Goal: Find specific page/section

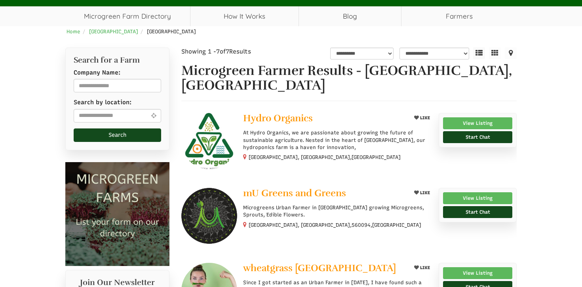
scroll to position [73, 0]
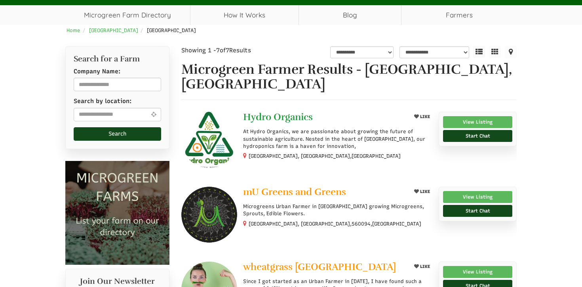
click at [290, 111] on span "Hydro Organics" at bounding box center [278, 117] width 70 height 12
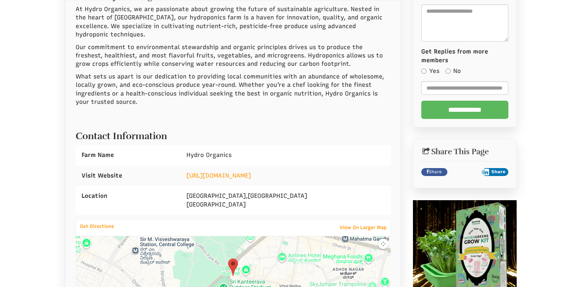
scroll to position [221, 0]
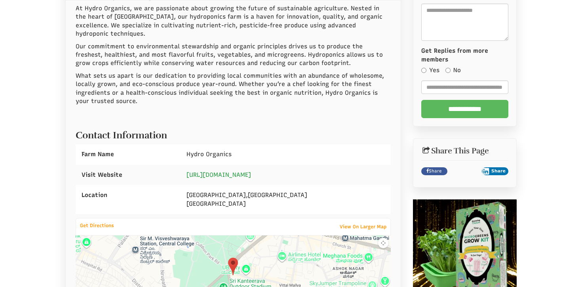
click at [228, 171] on link "https://hydroorganics.in/" at bounding box center [219, 174] width 65 height 7
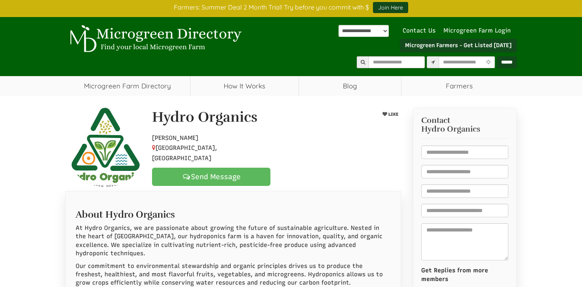
scroll to position [0, 0]
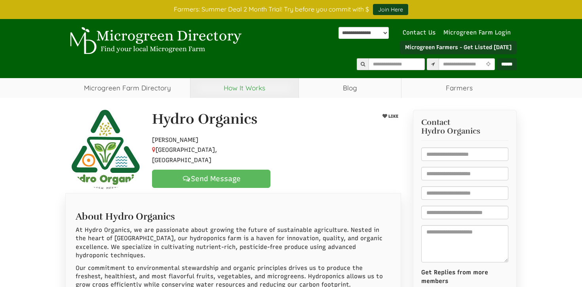
click at [265, 91] on link "How It Works" at bounding box center [245, 88] width 108 height 20
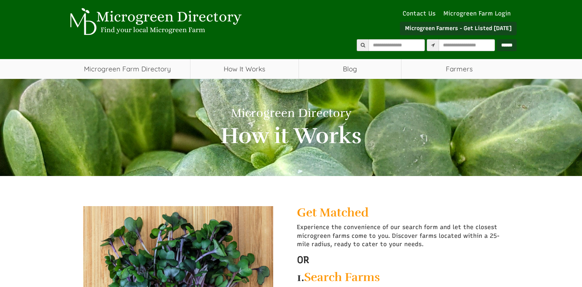
select select "Language Translate Widget"
